Goal: Task Accomplishment & Management: Use online tool/utility

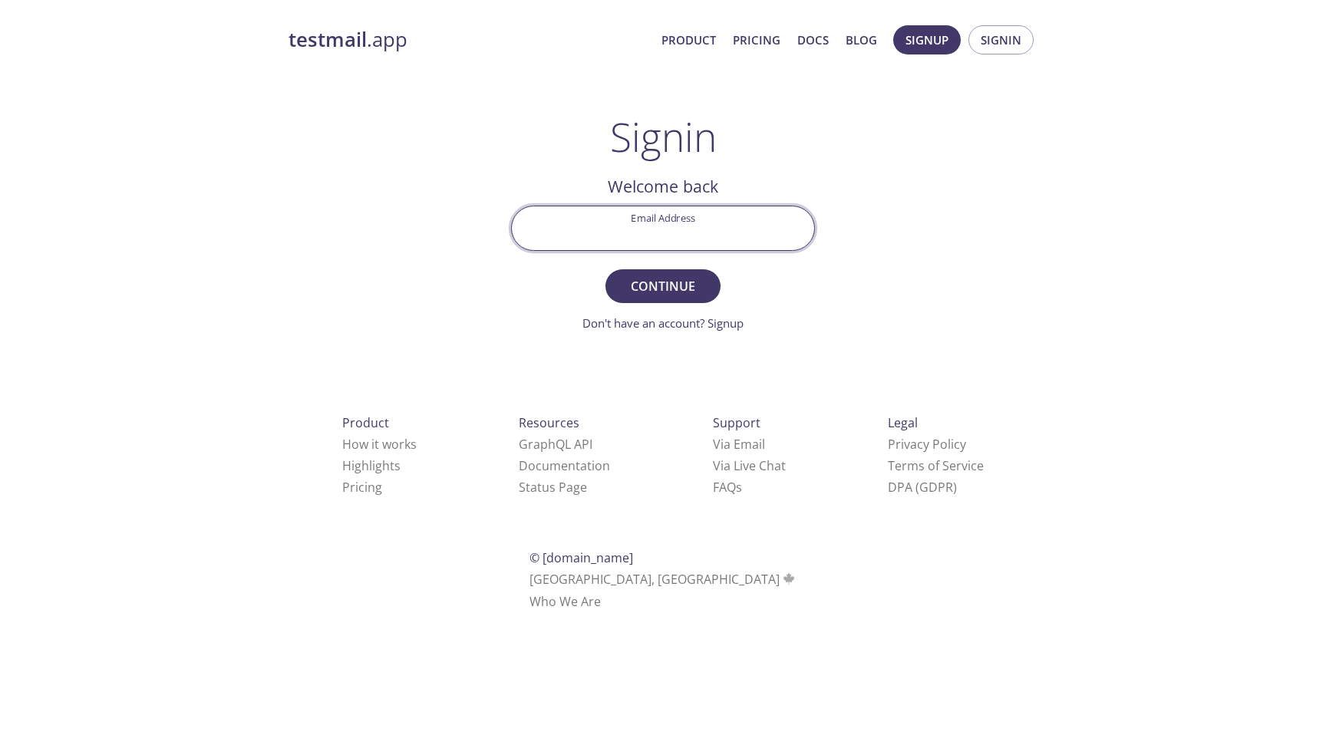
click at [692, 238] on input "Email Address" at bounding box center [663, 228] width 302 height 44
type input "toyama@"
type input "[EMAIL_ADDRESS][DOMAIN_NAME]"
click at [606, 269] on button "Continue" at bounding box center [663, 286] width 115 height 34
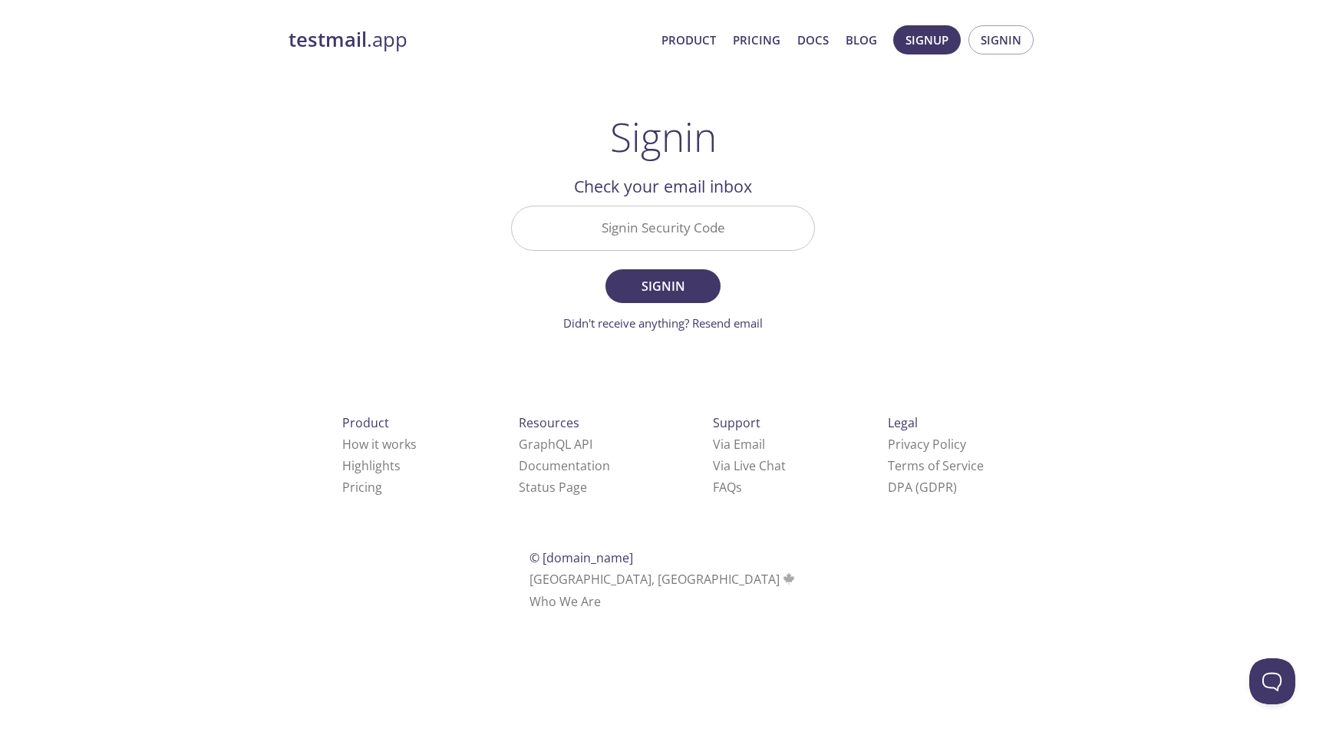
click at [670, 231] on input "Signin Security Code" at bounding box center [663, 228] width 302 height 44
paste input "7W16PWB"
type input "7W16PWB"
click at [606, 269] on button "Signin" at bounding box center [663, 286] width 115 height 34
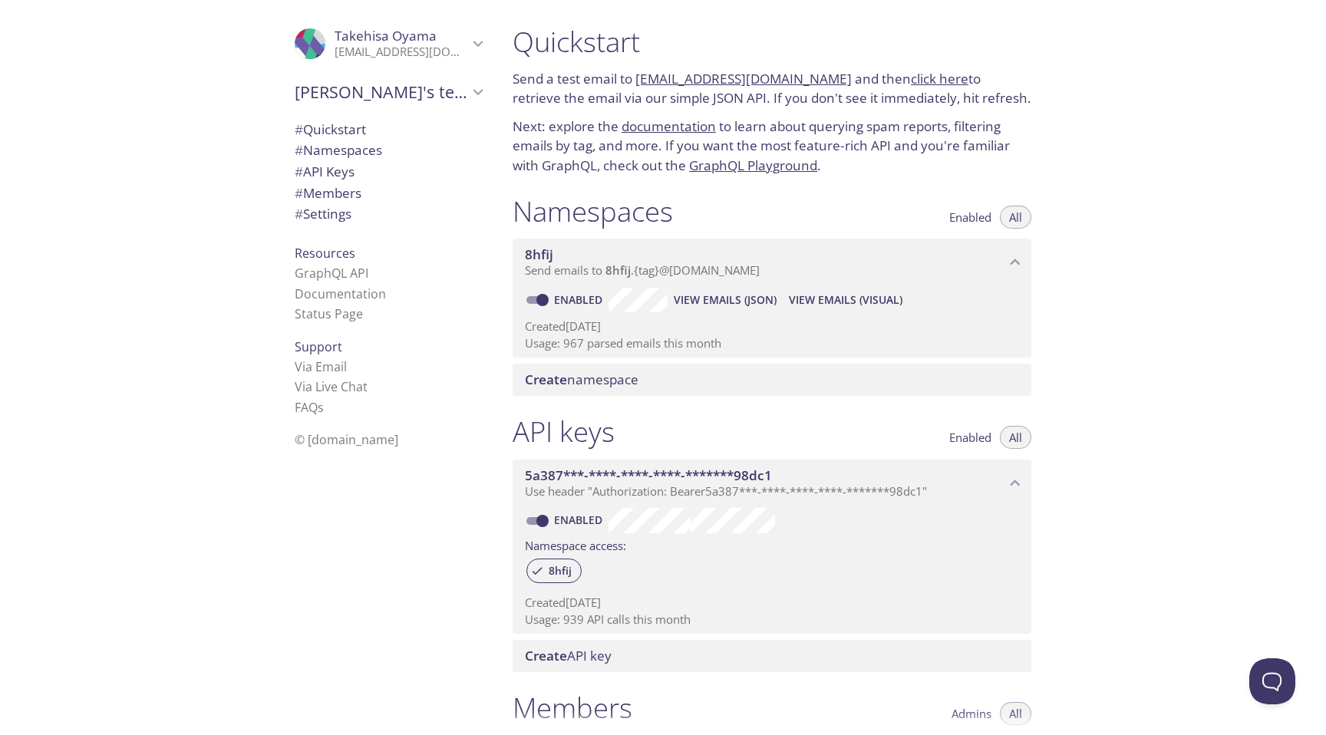
click at [1247, 246] on div "Quickstart Send a test email to [EMAIL_ADDRESS][DOMAIN_NAME] and then click her…" at bounding box center [913, 367] width 826 height 735
